Goal: Transaction & Acquisition: Purchase product/service

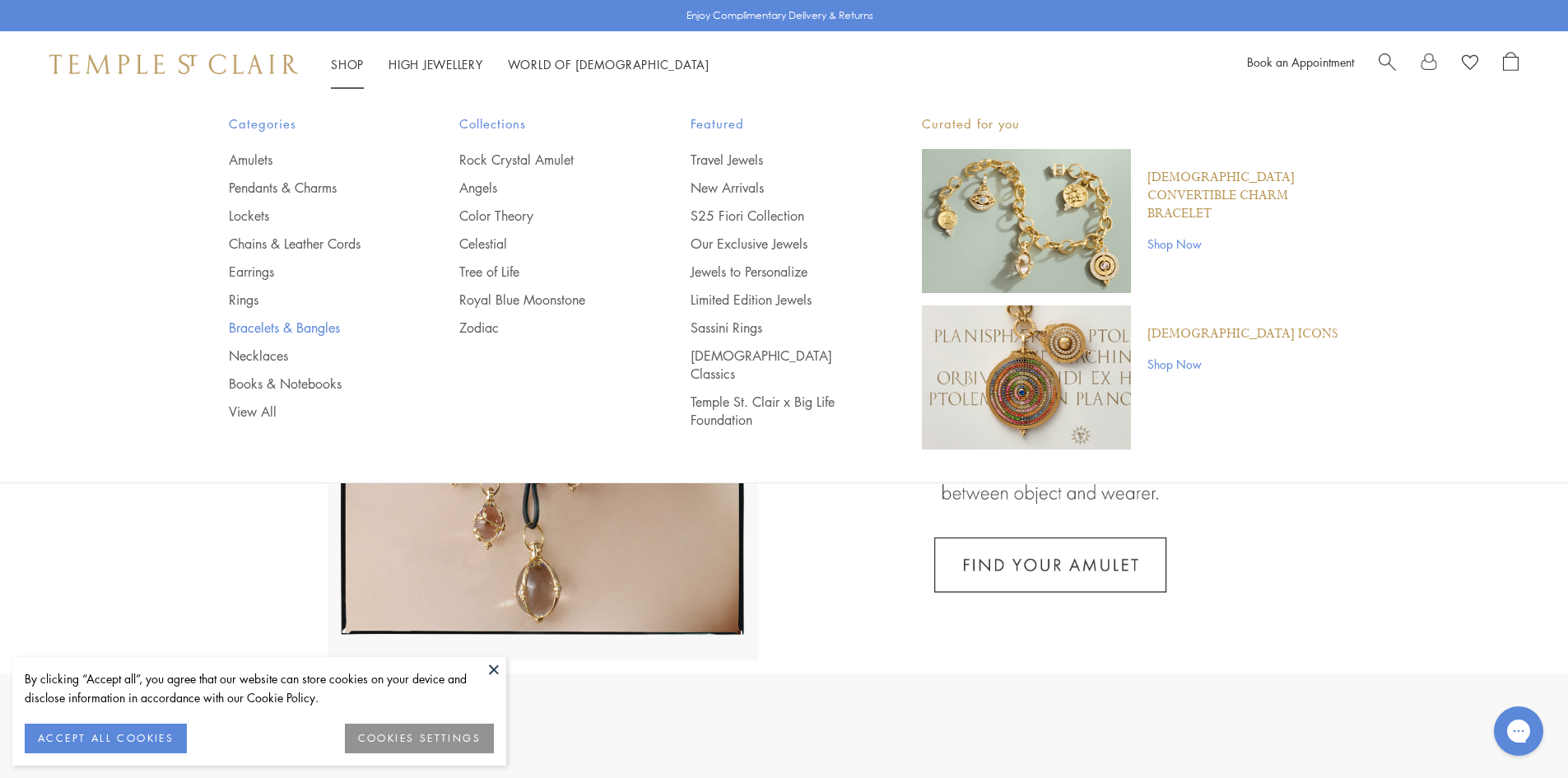
click at [260, 327] on link "Bracelets & Bangles" at bounding box center [312, 327] width 166 height 18
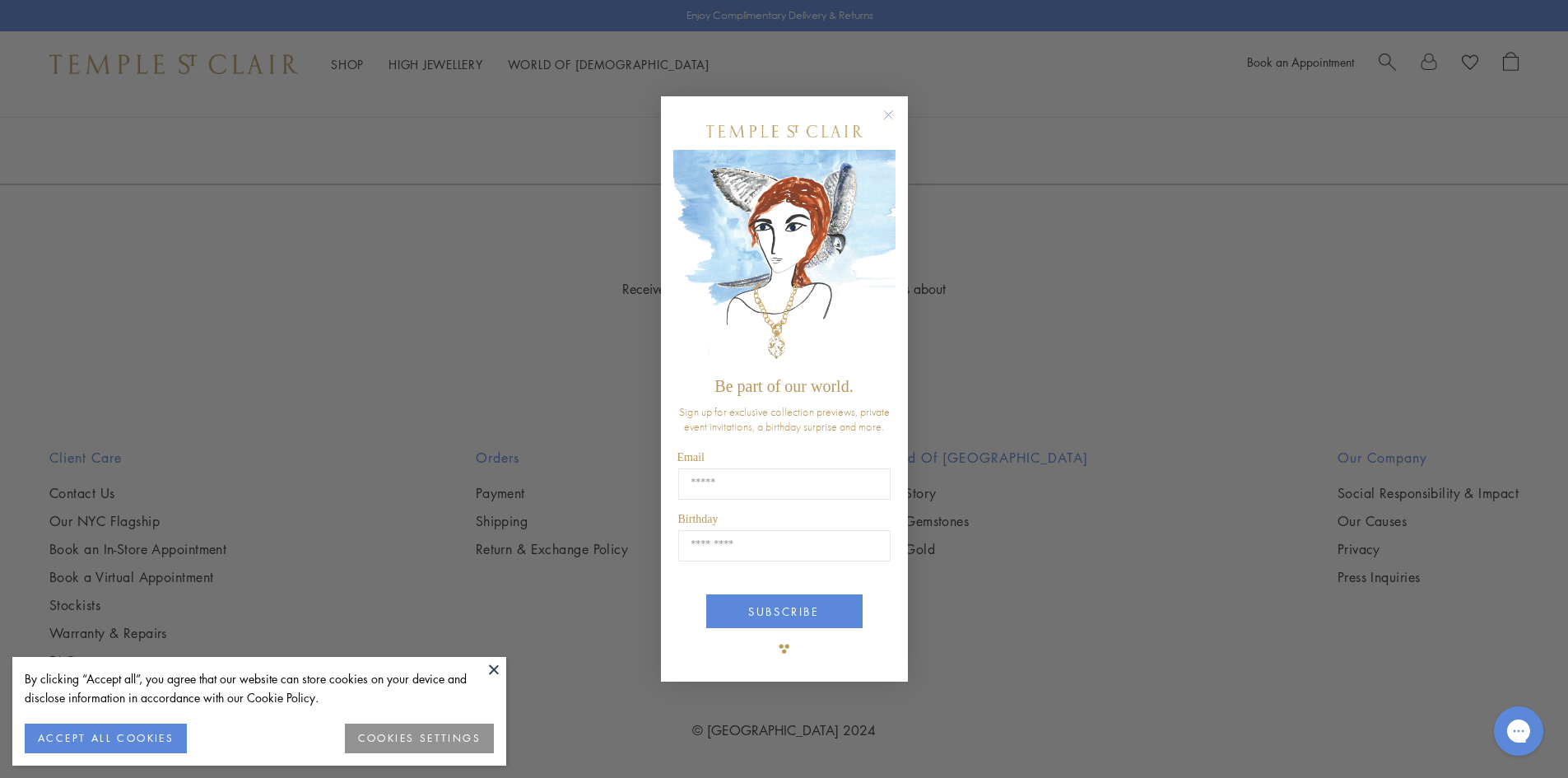
scroll to position [4118, 0]
click at [885, 112] on circle "Close dialog" at bounding box center [888, 114] width 20 height 20
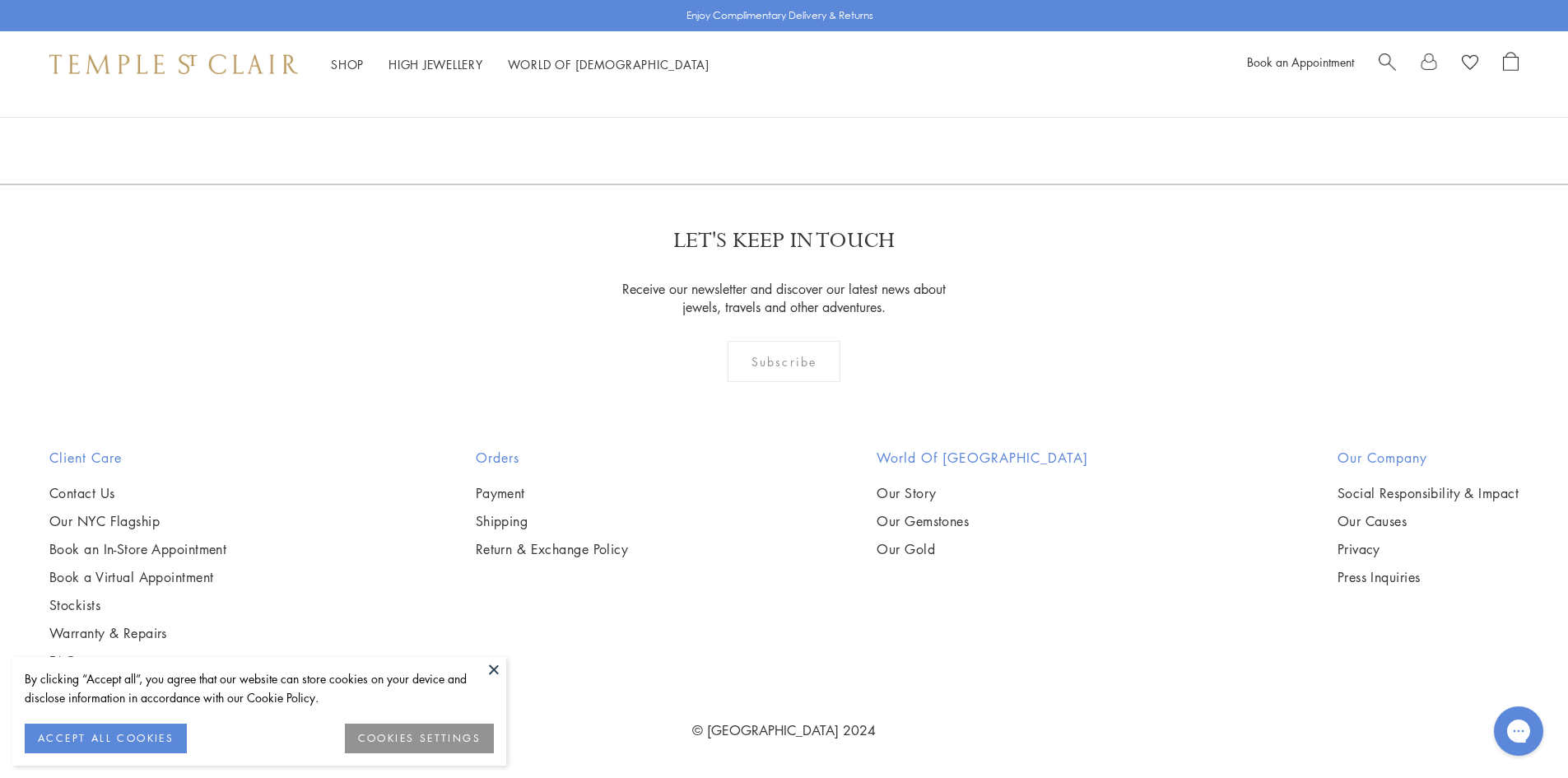
scroll to position [5106, 0]
click at [0, 0] on img at bounding box center [0, 0] width 0 height 0
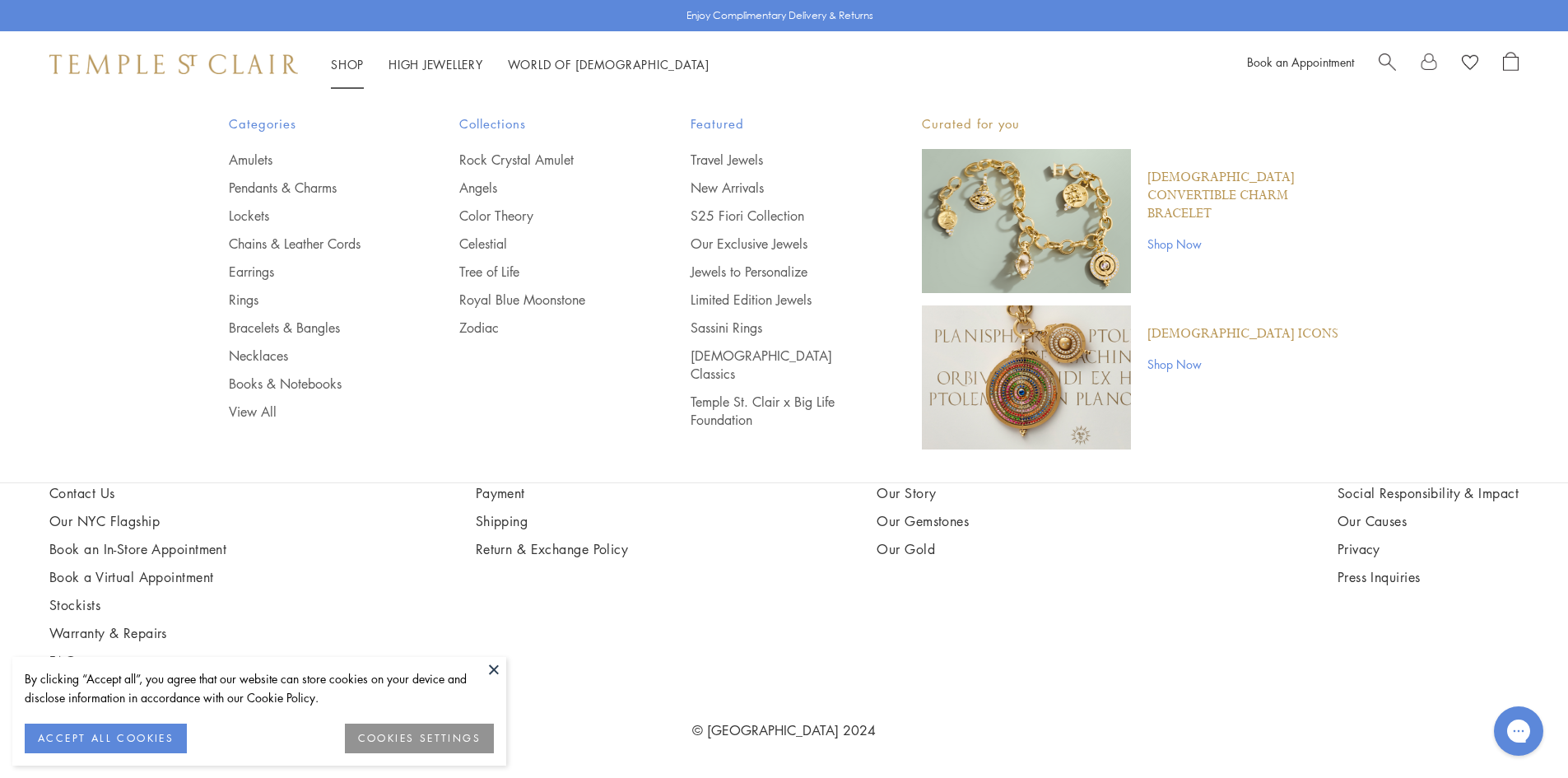
scroll to position [5929, 0]
